Goal: Task Accomplishment & Management: Use online tool/utility

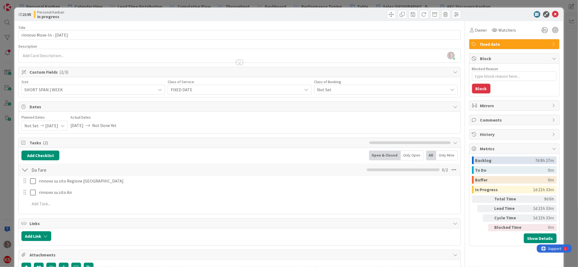
scroll to position [490, 0]
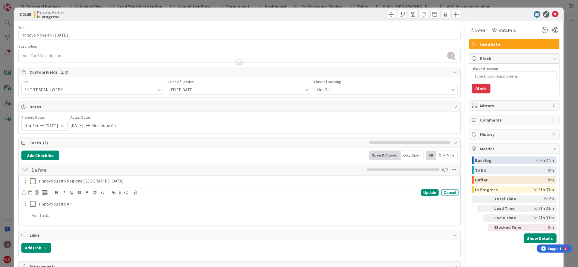
click at [34, 183] on icon at bounding box center [33, 181] width 6 height 6
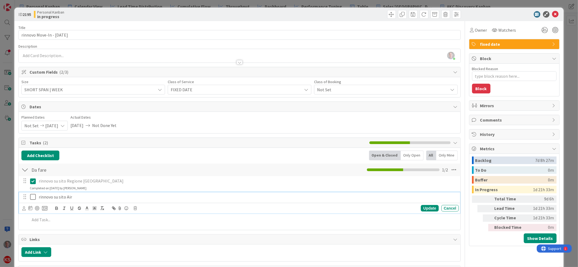
click at [34, 197] on icon at bounding box center [33, 197] width 6 height 6
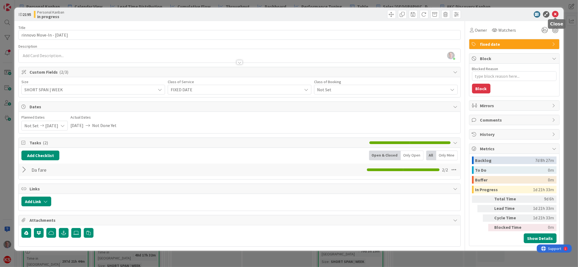
click at [557, 13] on icon at bounding box center [555, 14] width 6 height 6
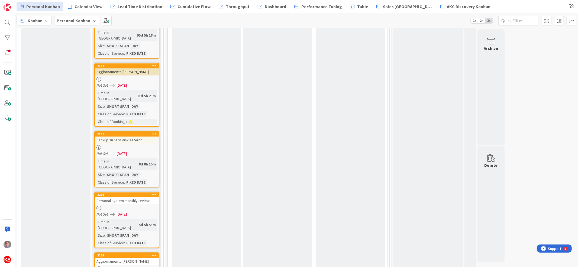
scroll to position [1013, 0]
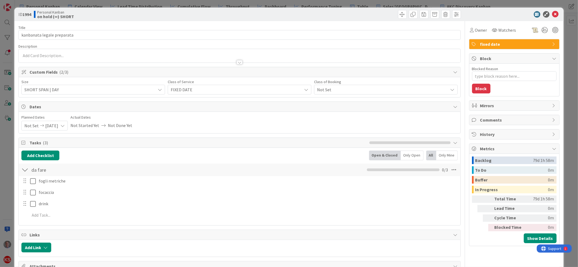
type textarea "x"
click at [58, 126] on span "[DATE]" at bounding box center [51, 125] width 13 height 9
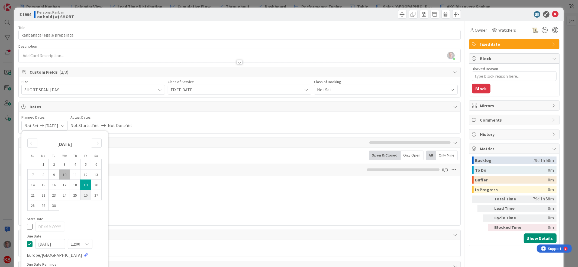
click at [86, 194] on td "26" at bounding box center [85, 195] width 11 height 10
type input "[DATE]"
type textarea "x"
click at [30, 227] on icon at bounding box center [30, 226] width 6 height 6
type textarea "x"
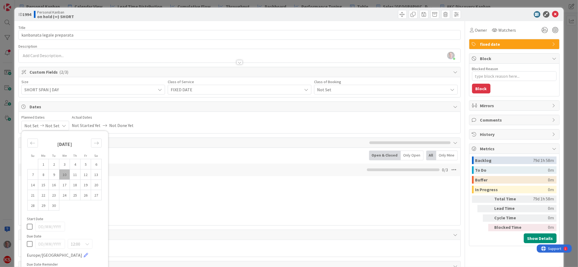
click at [28, 243] on icon at bounding box center [30, 243] width 6 height 6
type input "[DATE]"
type textarea "x"
click at [85, 194] on td "26" at bounding box center [85, 195] width 11 height 10
type input "[DATE]"
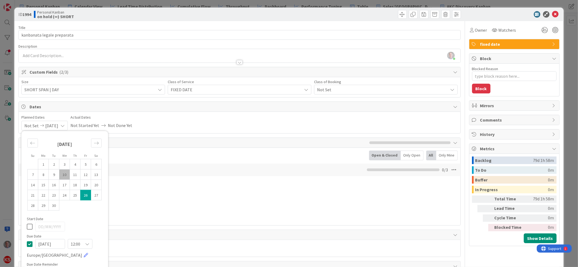
type textarea "x"
click at [552, 13] on icon at bounding box center [555, 14] width 6 height 6
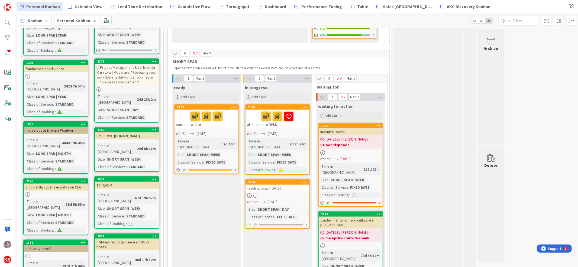
scroll to position [535, 0]
